Goal: Task Accomplishment & Management: Complete application form

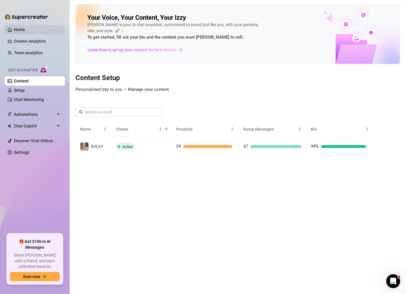
click at [25, 30] on link "Home" at bounding box center [19, 29] width 11 height 5
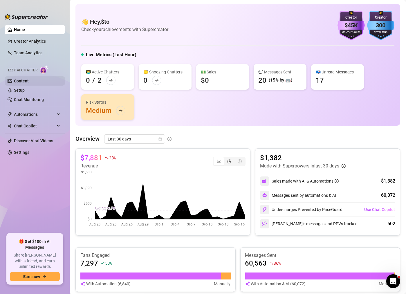
click at [29, 81] on link "Content" at bounding box center [21, 81] width 15 height 5
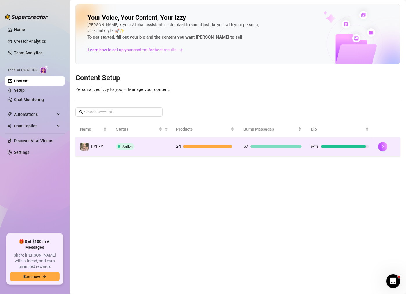
click at [206, 147] on div "24" at bounding box center [205, 146] width 58 height 7
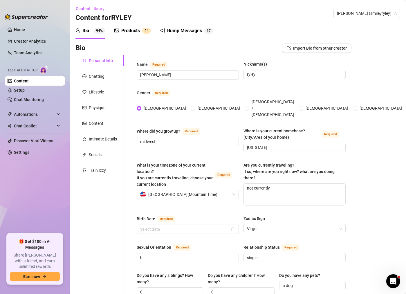
radio input "true"
type input "[DATE]"
click at [98, 72] on div "Chatting" at bounding box center [99, 76] width 48 height 11
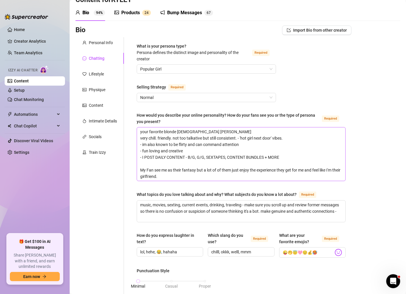
scroll to position [26, 0]
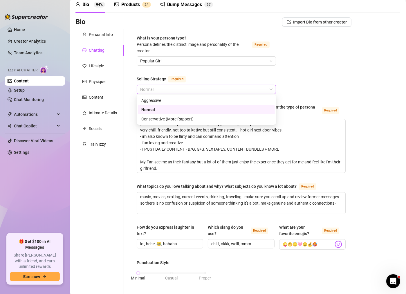
click at [219, 87] on span "Normal" at bounding box center [206, 89] width 132 height 9
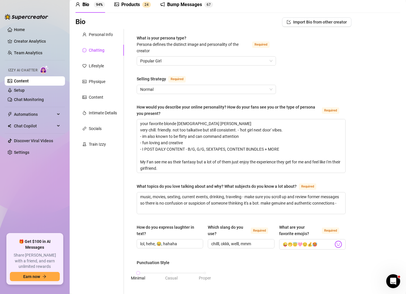
click at [299, 83] on div "What is your persona type? [PERSON_NAME] defines the distinct image and persona…" at bounding box center [241, 280] width 209 height 490
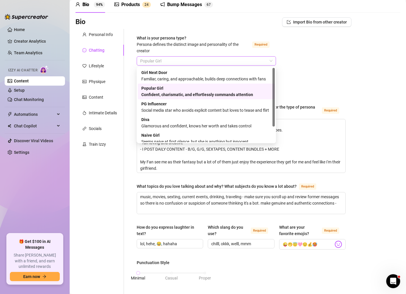
click at [270, 58] on span "Popular Girl" at bounding box center [206, 61] width 132 height 9
click at [332, 69] on div "What is your persona type? [PERSON_NAME] defines the distinct image and persona…" at bounding box center [241, 280] width 209 height 490
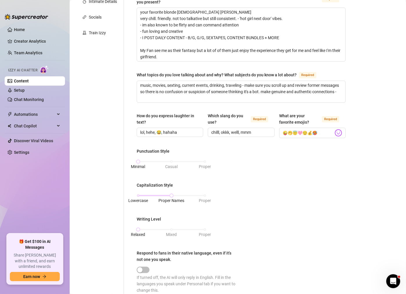
scroll to position [0, 0]
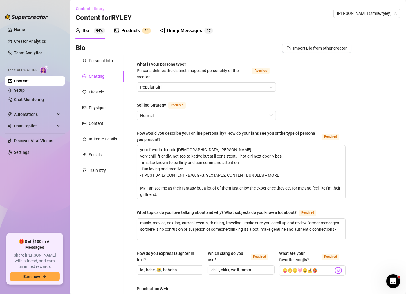
click at [106, 94] on div "Lifestyle" at bounding box center [99, 91] width 48 height 11
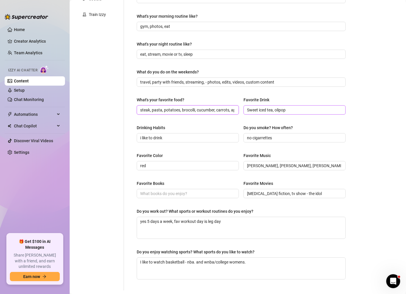
scroll to position [0, 8]
drag, startPoint x: 231, startPoint y: 106, endPoint x: 259, endPoint y: 114, distance: 28.8
click at [259, 114] on div "What's your favorite food? steak, pasta, potatoes, brocolli, cucumber, carrots,…" at bounding box center [241, 108] width 209 height 23
click at [195, 130] on div "Drinking Habits" at bounding box center [188, 128] width 102 height 9
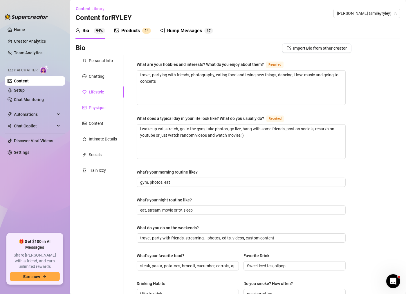
click at [99, 104] on div "Physique" at bounding box center [97, 107] width 17 height 6
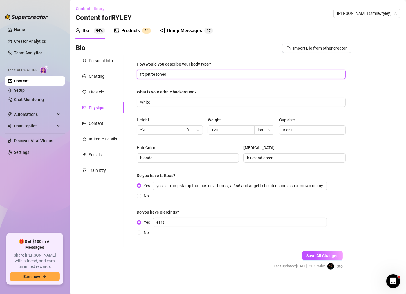
click at [177, 77] on input "fit petite toned" at bounding box center [240, 74] width 201 height 6
type input "fit petite toned busty"
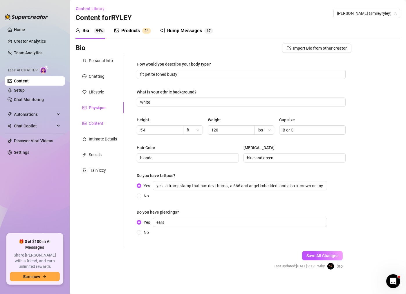
click at [95, 121] on div "Content" at bounding box center [96, 123] width 14 height 6
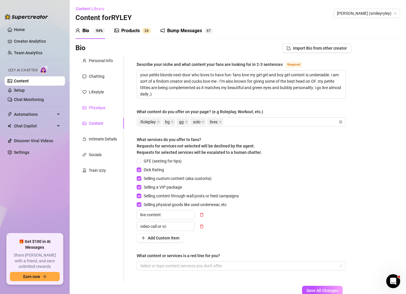
click at [101, 104] on div "Physique" at bounding box center [97, 107] width 17 height 6
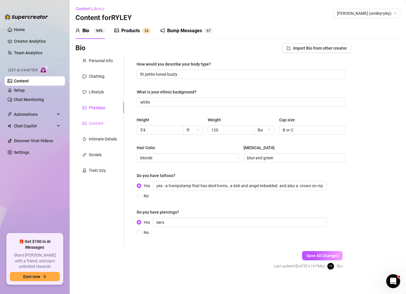
click at [99, 126] on div "Content" at bounding box center [99, 123] width 48 height 11
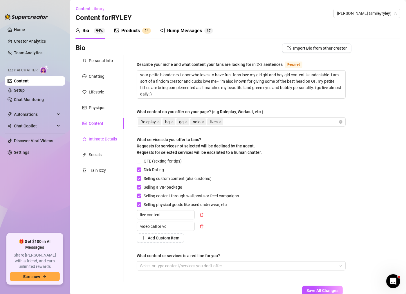
click at [110, 137] on div "Intimate Details" at bounding box center [103, 139] width 28 height 6
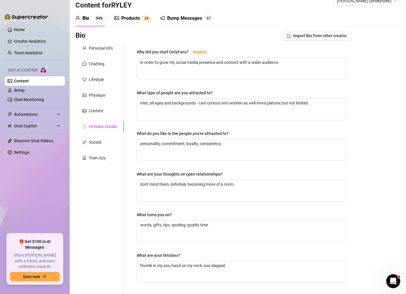
scroll to position [11, 0]
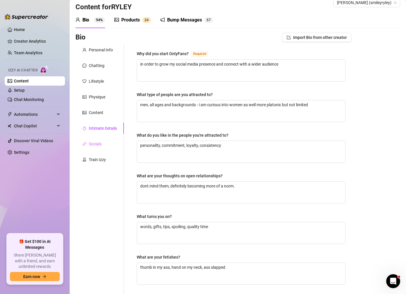
click at [106, 141] on div "Socials" at bounding box center [99, 143] width 48 height 11
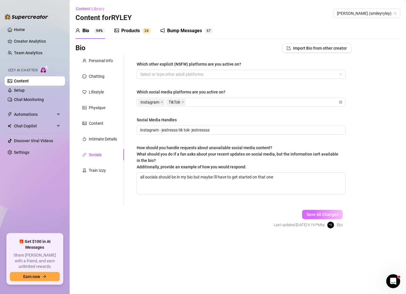
click at [328, 212] on span "Save All Changes" at bounding box center [322, 214] width 32 height 5
click at [123, 27] on div "Products 2 4" at bounding box center [132, 31] width 37 height 16
